Goal: Complete application form

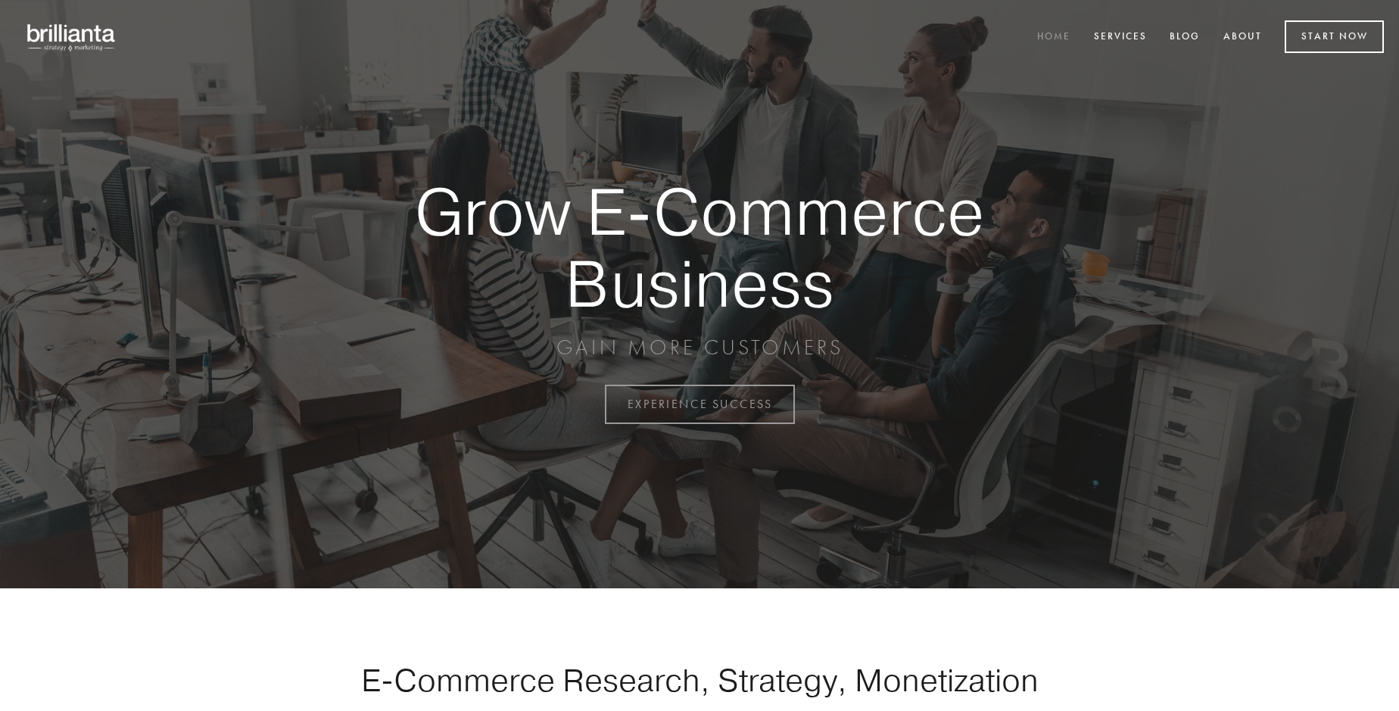
scroll to position [3968, 0]
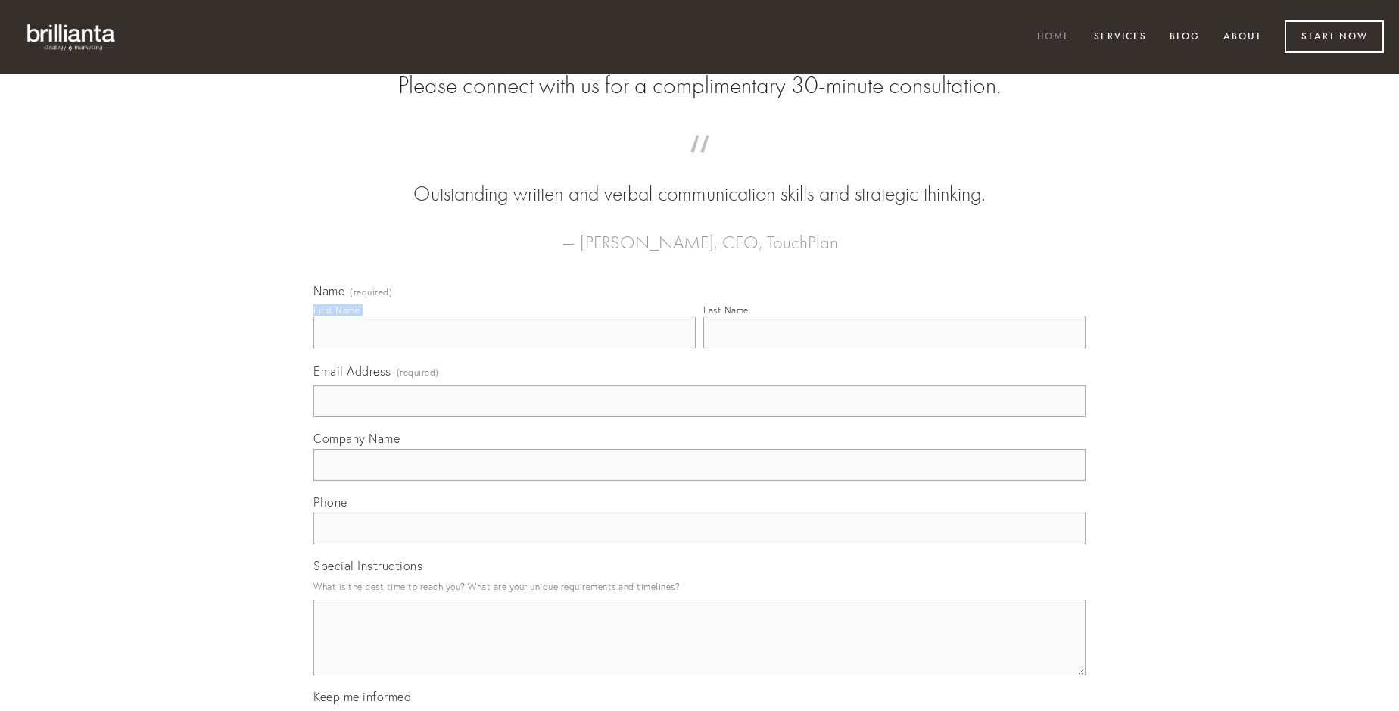
type input "[PERSON_NAME]"
click at [894, 348] on input "Last Name" at bounding box center [894, 332] width 382 height 32
type input "[PERSON_NAME]"
click at [699, 417] on input "Email Address (required)" at bounding box center [699, 401] width 772 height 32
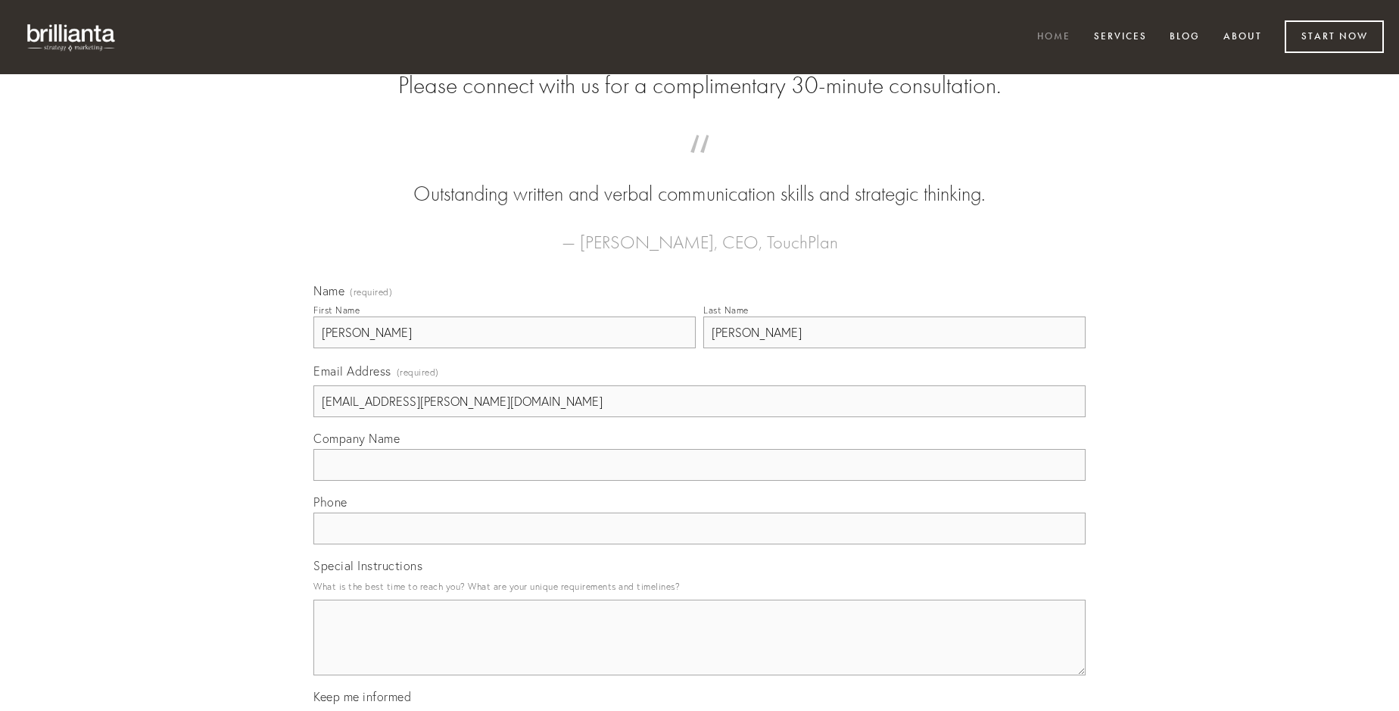
type input "[EMAIL_ADDRESS][PERSON_NAME][DOMAIN_NAME]"
click at [699, 481] on input "Company Name" at bounding box center [699, 465] width 772 height 32
type input "[PERSON_NAME]"
click at [699, 544] on input "text" at bounding box center [699, 528] width 772 height 32
click at [699, 651] on textarea "Special Instructions" at bounding box center [699, 637] width 772 height 76
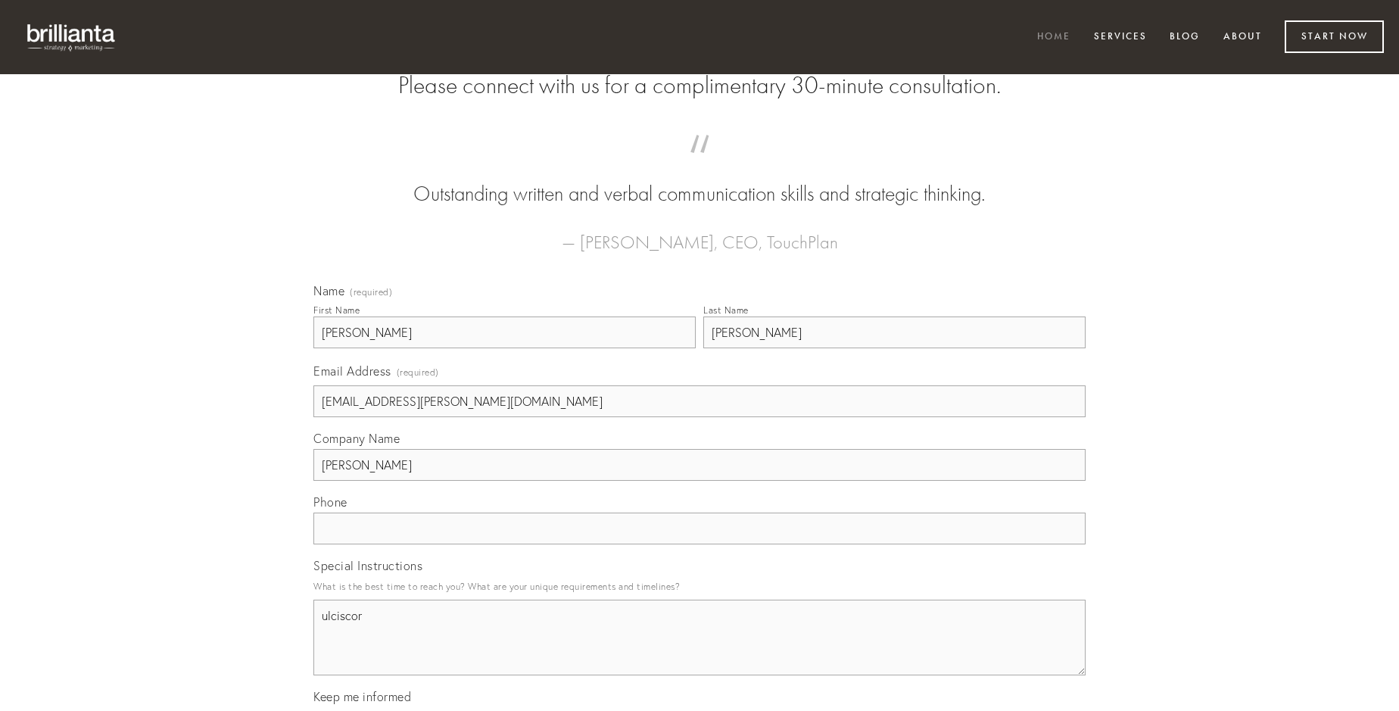
type textarea "ulciscor"
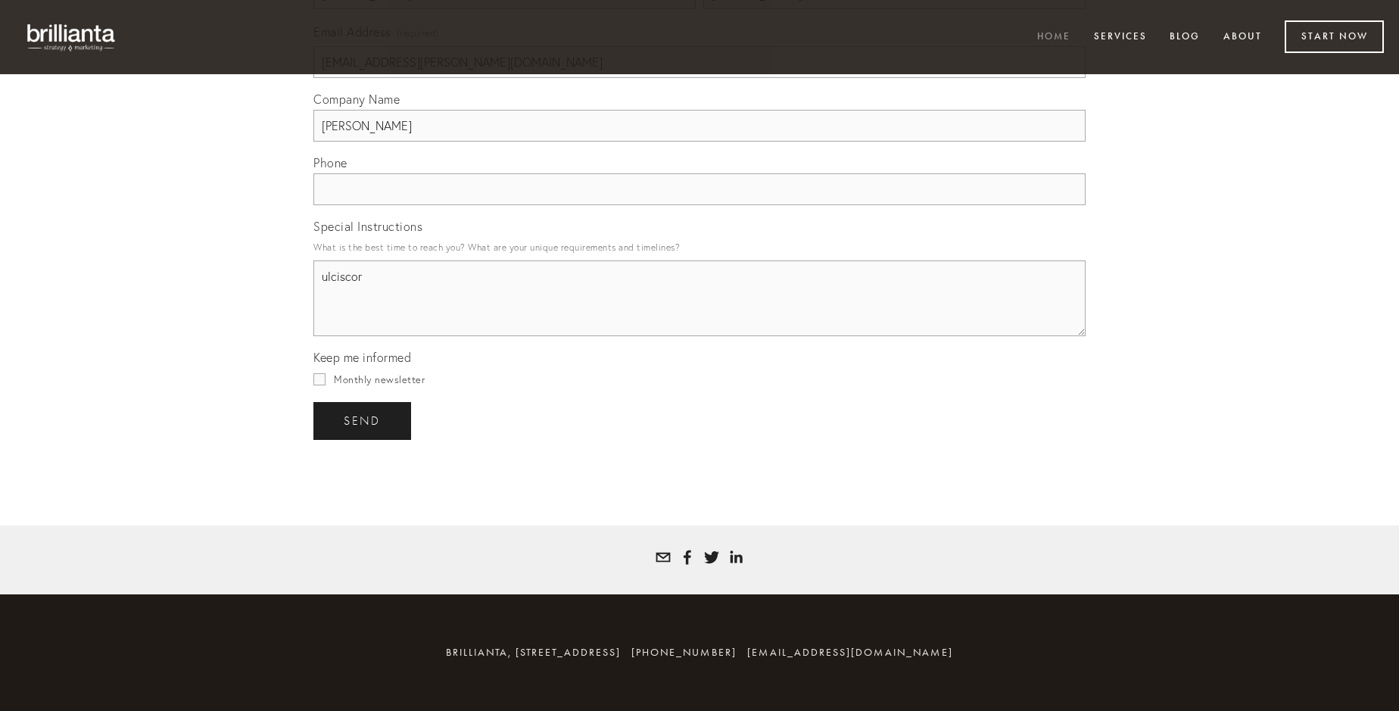
click at [363, 420] on span "send" at bounding box center [362, 421] width 37 height 14
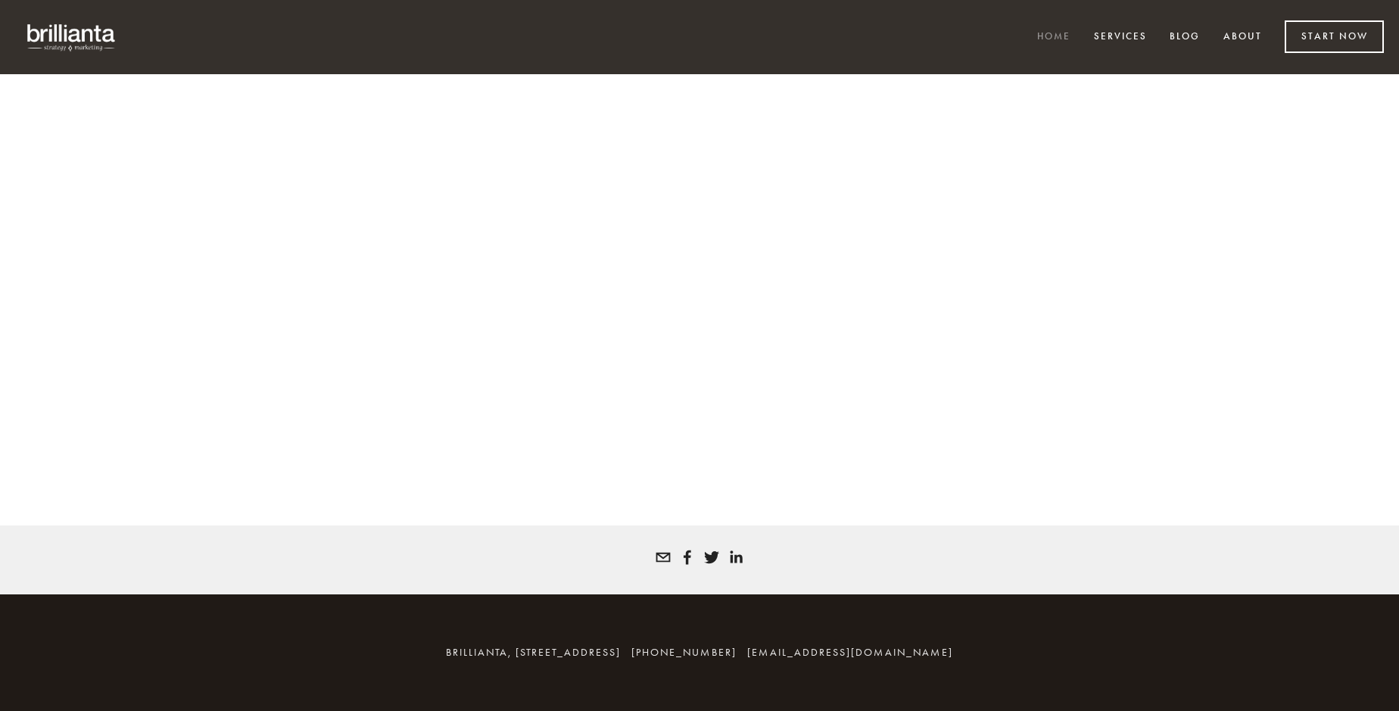
scroll to position [3947, 0]
